Goal: Task Accomplishment & Management: Use online tool/utility

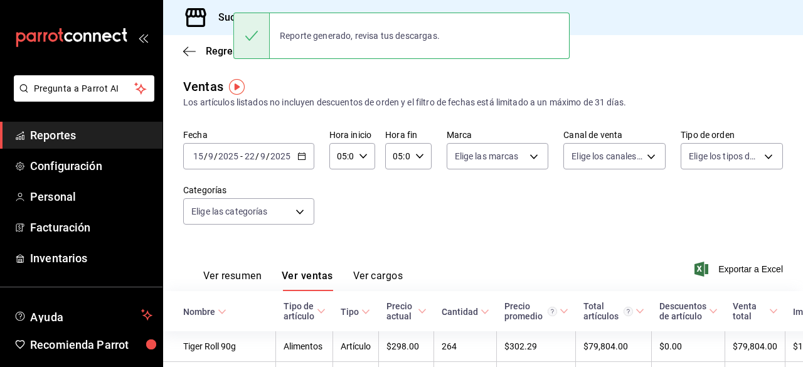
click at [182, 50] on div "Regresar" at bounding box center [483, 51] width 640 height 32
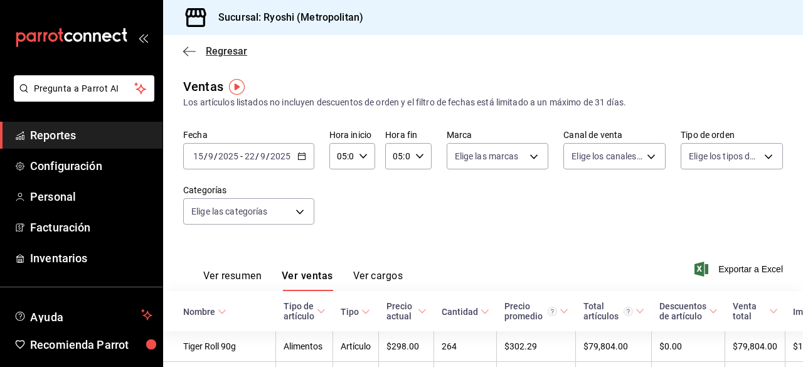
click at [190, 51] on icon "button" at bounding box center [189, 51] width 13 height 11
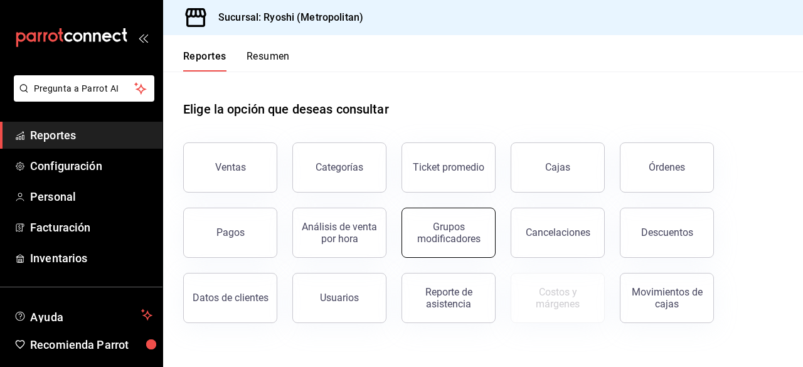
click at [463, 235] on div "Grupos modificadores" at bounding box center [449, 233] width 78 height 24
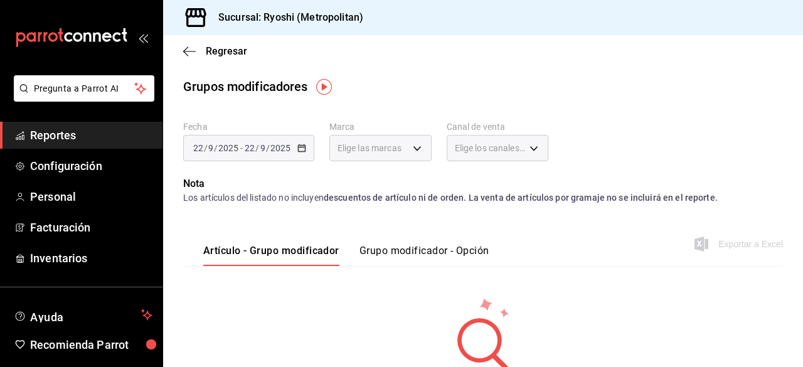
click at [384, 247] on button "Grupo modificador - Opción" at bounding box center [425, 255] width 130 height 21
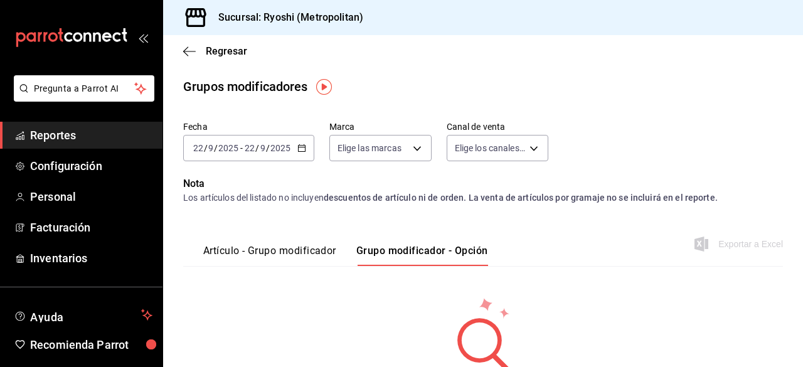
click at [299, 154] on div "[DATE] [DATE] - [DATE] [DATE]" at bounding box center [248, 148] width 131 height 26
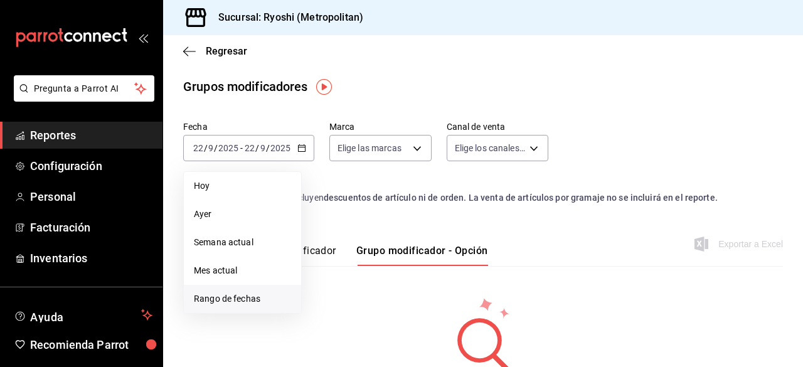
click at [223, 299] on span "Rango de fechas" at bounding box center [242, 298] width 97 height 13
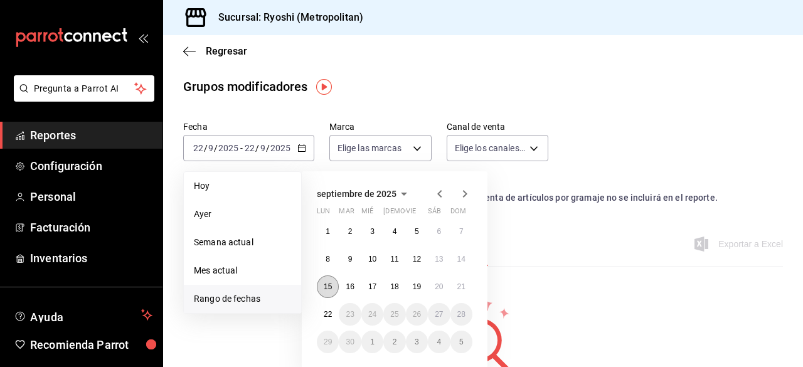
click at [330, 288] on abbr "15" at bounding box center [328, 286] width 8 height 9
click at [331, 307] on button "22" at bounding box center [328, 314] width 22 height 23
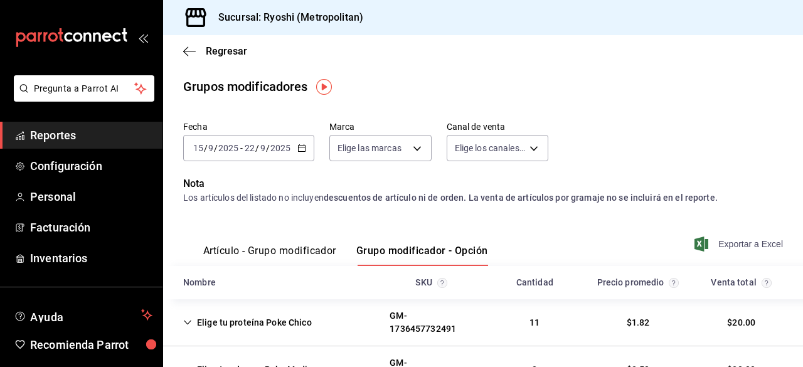
click at [736, 245] on span "Exportar a Excel" at bounding box center [740, 244] width 86 height 15
